Goal: Information Seeking & Learning: Find specific fact

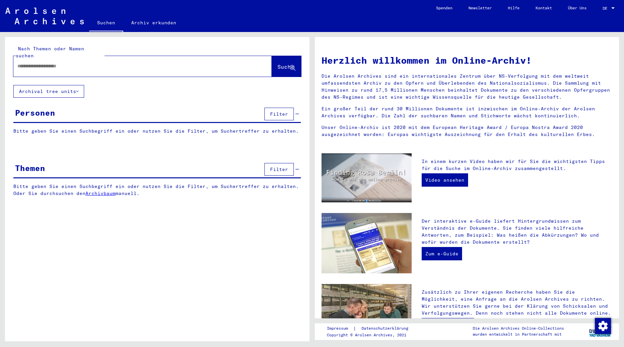
click at [178, 63] on input "text" at bounding box center [134, 66] width 234 height 7
type input "**********"
click at [279, 63] on span "Suche" at bounding box center [285, 66] width 17 height 7
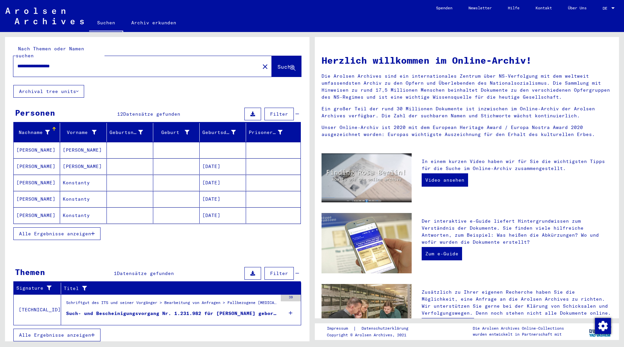
click at [40, 142] on mat-cell "[PERSON_NAME]" at bounding box center [37, 150] width 46 height 16
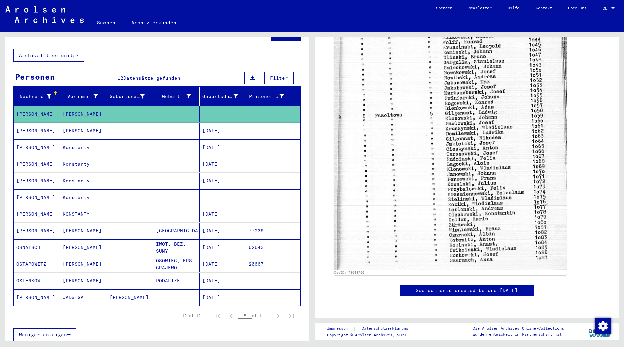
scroll to position [360, 0]
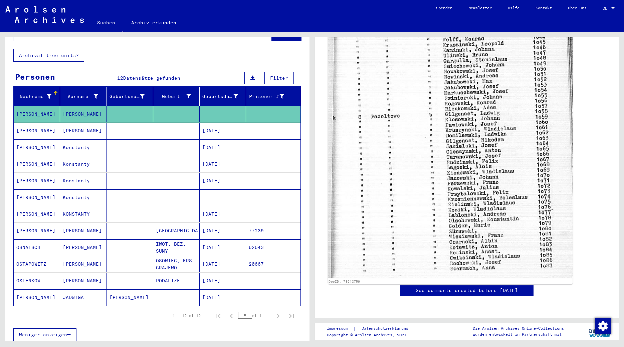
click at [402, 203] on img at bounding box center [450, 93] width 244 height 371
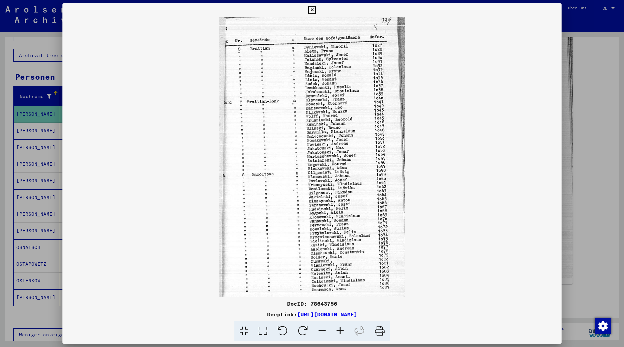
drag, startPoint x: 555, startPoint y: 8, endPoint x: 455, endPoint y: 52, distance: 108.9
click at [316, 10] on icon at bounding box center [312, 10] width 8 height 8
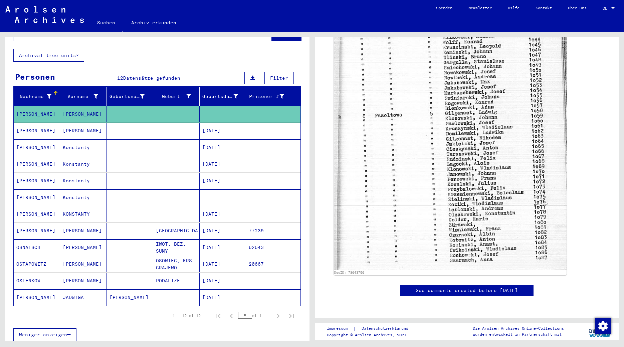
click at [41, 189] on mat-cell "[PERSON_NAME]" at bounding box center [37, 197] width 46 height 16
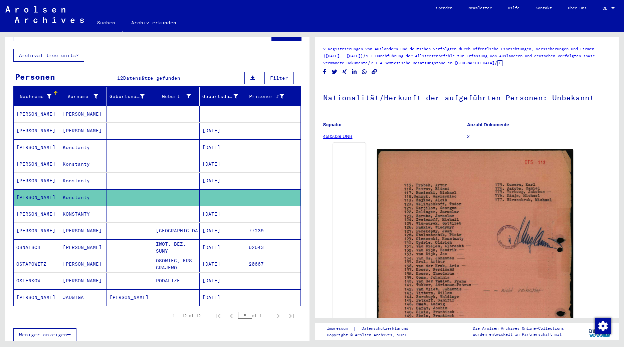
click at [365, 143] on img at bounding box center [349, 143] width 33 height 0
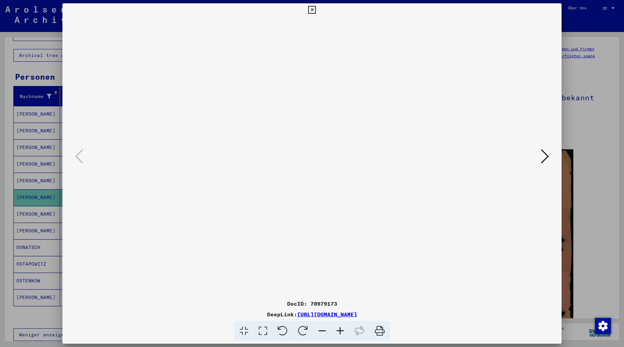
click at [543, 156] on icon at bounding box center [544, 156] width 8 height 16
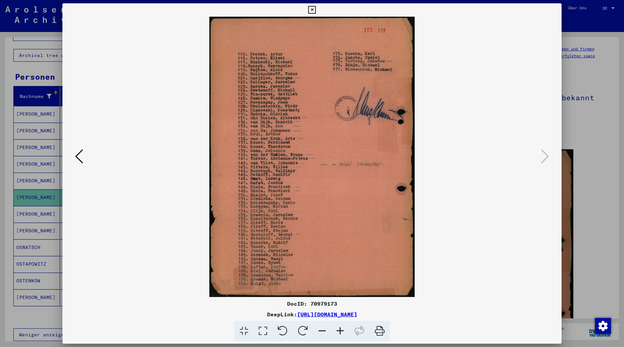
click at [83, 157] on button at bounding box center [79, 156] width 12 height 19
click at [316, 11] on icon at bounding box center [312, 10] width 8 height 8
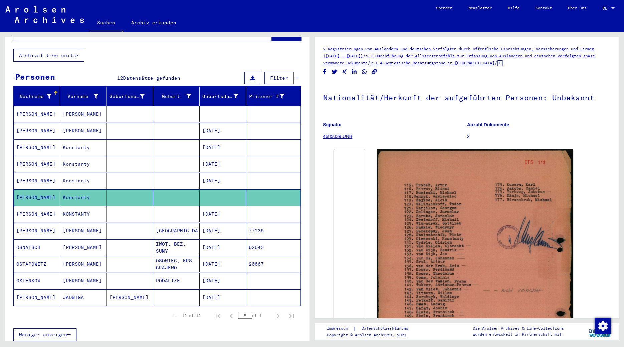
click at [336, 136] on link "4685039 UNB" at bounding box center [337, 136] width 29 height 5
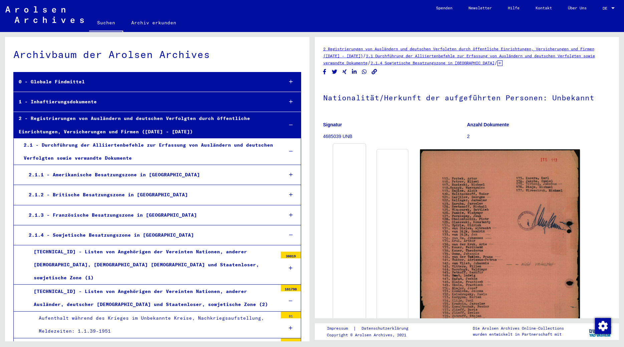
click at [365, 144] on img at bounding box center [349, 144] width 33 height 0
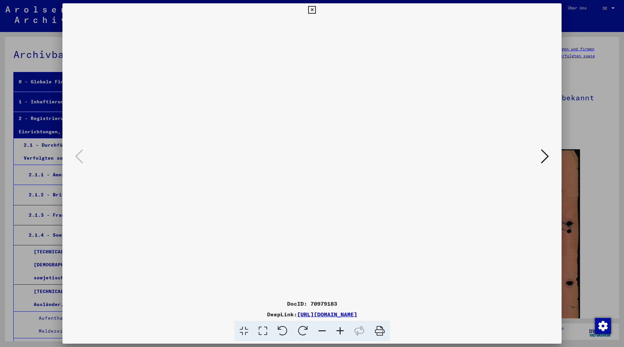
click at [318, 14] on button at bounding box center [312, 9] width 12 height 13
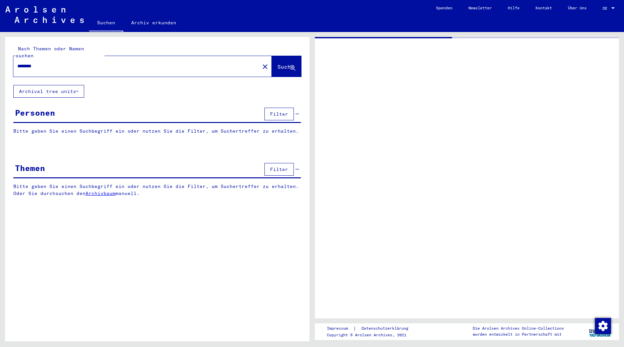
type input "**********"
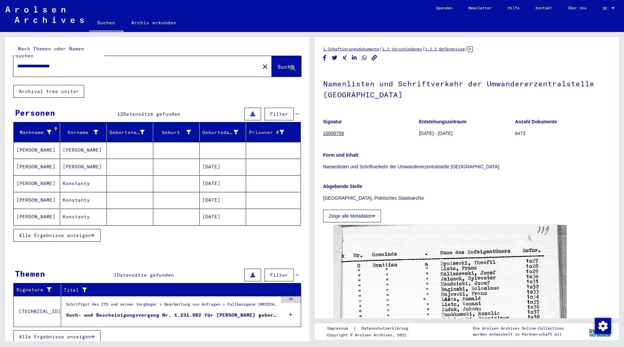
click at [90, 233] on span "Alle Ergebnisse anzeigen" at bounding box center [55, 236] width 72 height 6
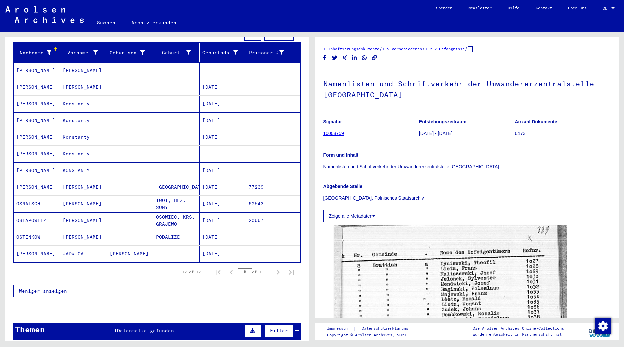
scroll to position [92, 0]
